Goal: Information Seeking & Learning: Learn about a topic

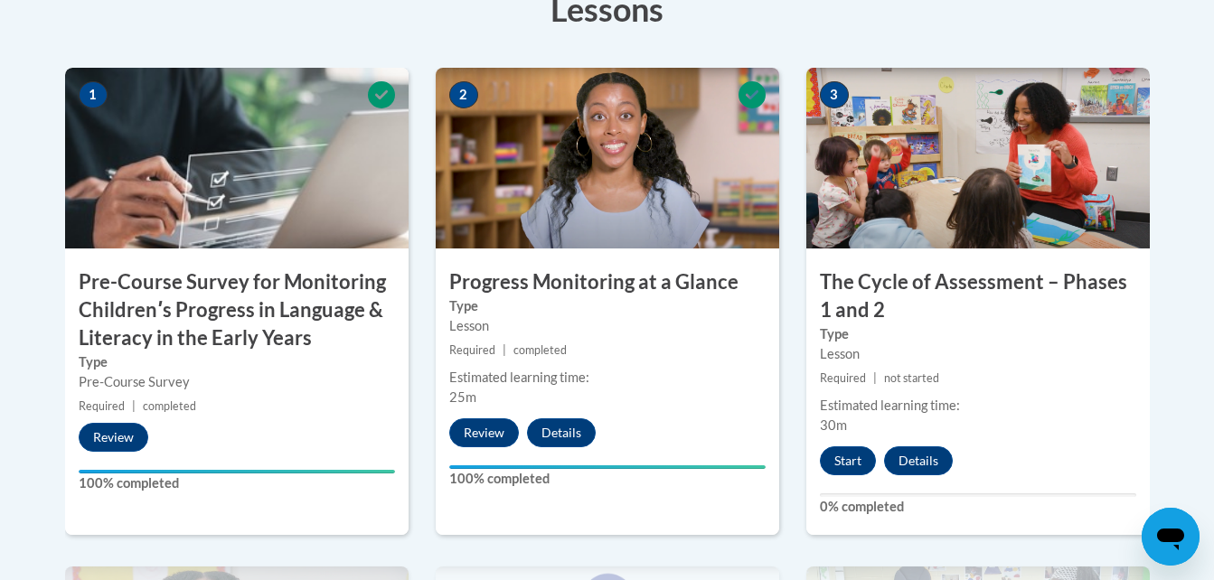
scroll to position [579, 0]
